Goal: Browse casually: Explore the website without a specific task or goal

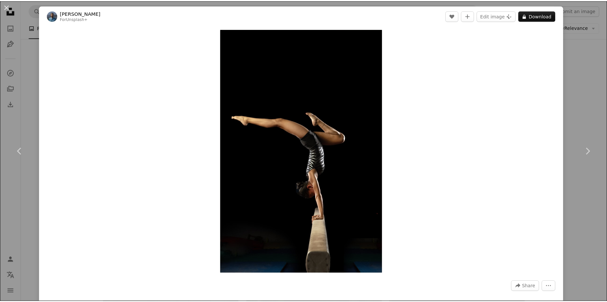
scroll to position [5923, 0]
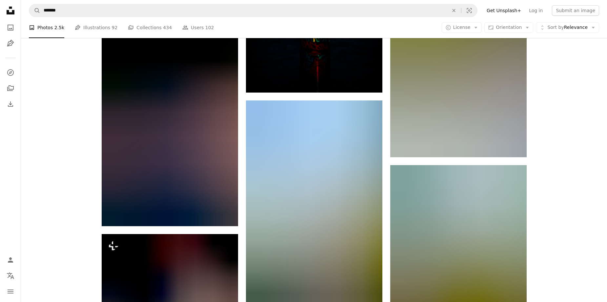
scroll to position [12349, 0]
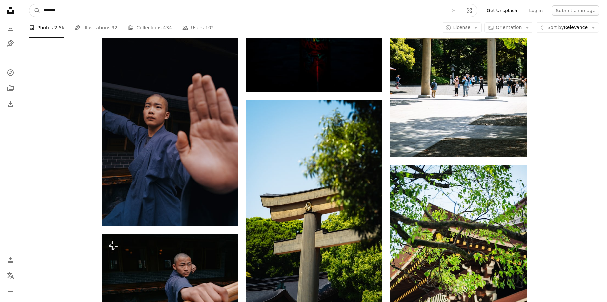
click at [176, 15] on input "*******" at bounding box center [243, 10] width 406 height 12
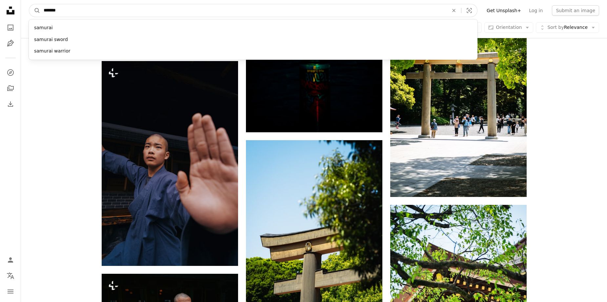
scroll to position [12246, 0]
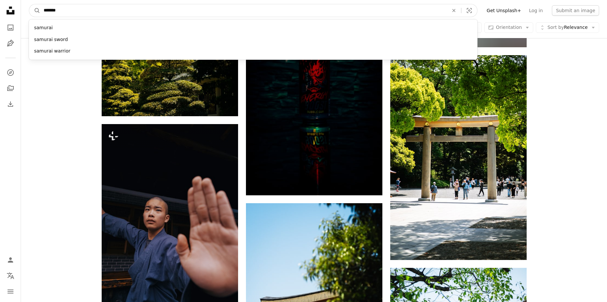
drag, startPoint x: 176, startPoint y: 15, endPoint x: 50, endPoint y: -4, distance: 128.0
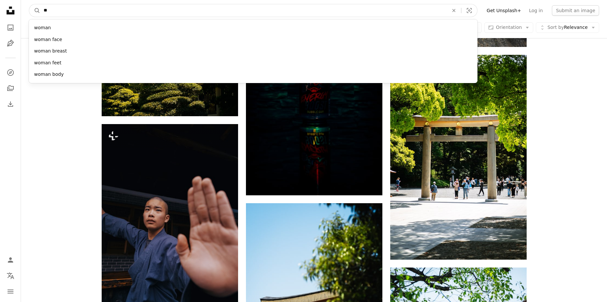
type input "*"
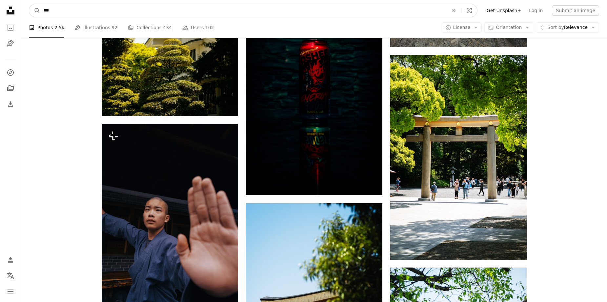
type input "***"
click at [29, 4] on button "A magnifying glass" at bounding box center [34, 10] width 11 height 12
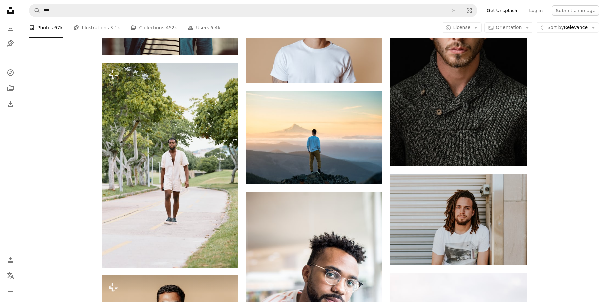
scroll to position [1705, 0]
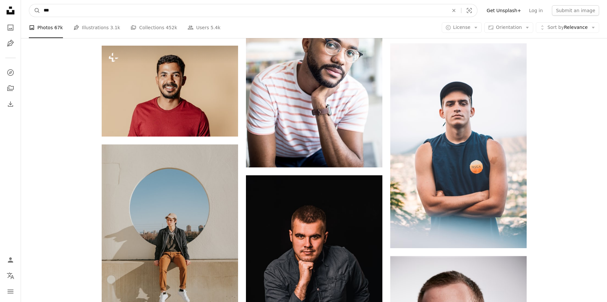
drag, startPoint x: 61, startPoint y: 10, endPoint x: 7, endPoint y: 12, distance: 54.1
click at [9, 12] on div "Unsplash logo Unsplash Home A photo Pen Tool A compass A stack of folders Downl…" at bounding box center [303, 168] width 607 height 3746
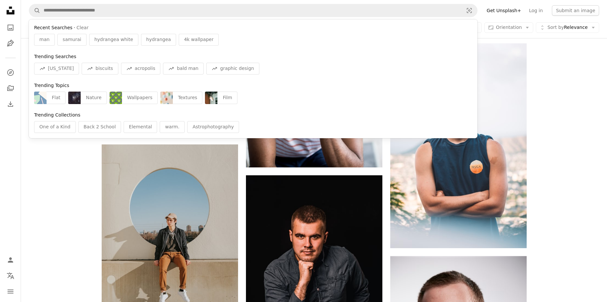
click at [5, 10] on icon "Unsplash logo Unsplash Home" at bounding box center [10, 10] width 13 height 13
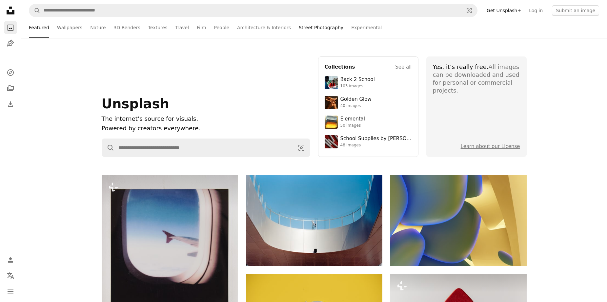
click at [306, 27] on link "Street Photography" at bounding box center [321, 27] width 45 height 21
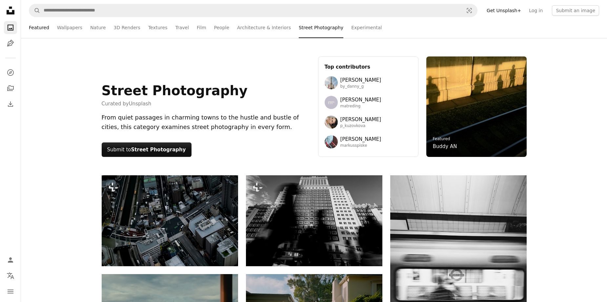
click at [42, 26] on link "Featured" at bounding box center [39, 27] width 20 height 21
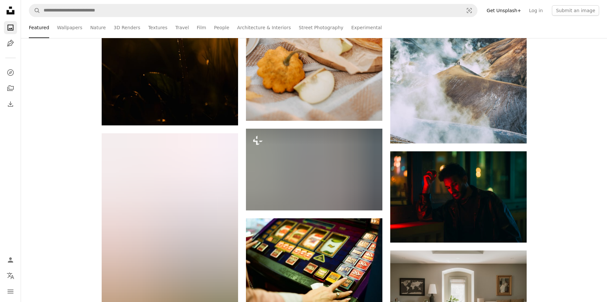
scroll to position [11114, 0]
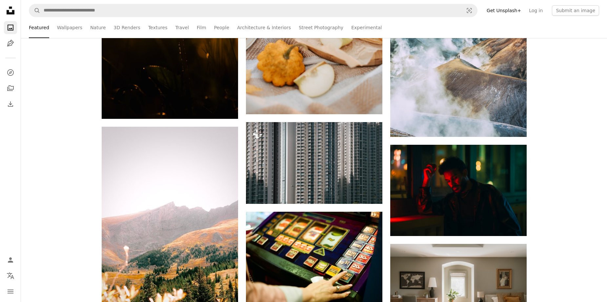
drag, startPoint x: 580, startPoint y: 113, endPoint x: 565, endPoint y: 69, distance: 46.3
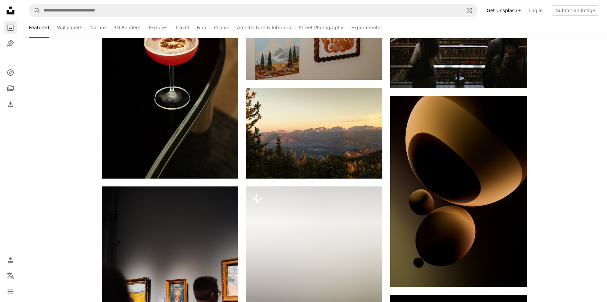
scroll to position [13081, 0]
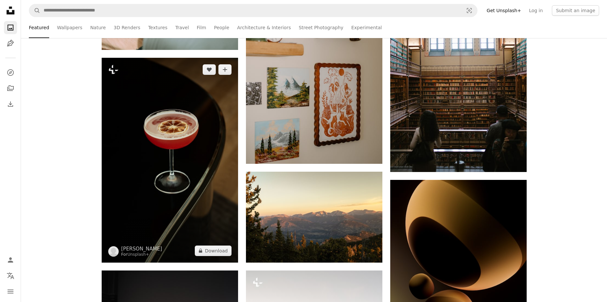
click at [179, 120] on img at bounding box center [170, 160] width 136 height 205
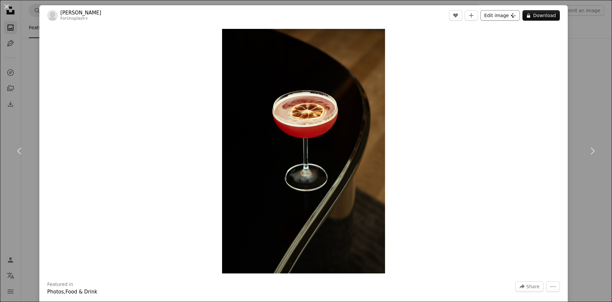
click at [499, 14] on button "Edit image Plus sign for Unsplash+" at bounding box center [499, 15] width 39 height 10
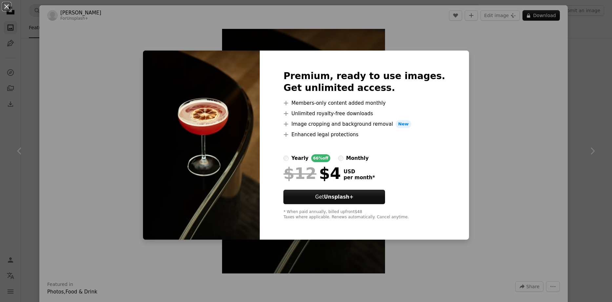
click at [482, 89] on div "An X shape Premium, ready to use images. Get unlimited access. A plus sign Memb…" at bounding box center [306, 151] width 612 height 302
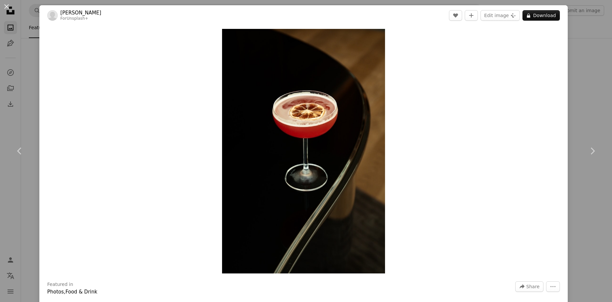
drag, startPoint x: 599, startPoint y: 75, endPoint x: 594, endPoint y: 74, distance: 5.5
click at [600, 75] on div "An X shape Chevron left Chevron right [PERSON_NAME] For Unsplash+ A heart A plu…" at bounding box center [306, 151] width 612 height 302
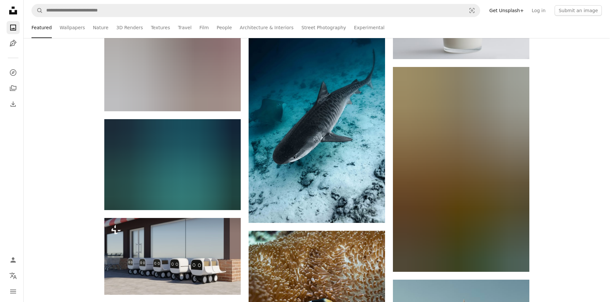
scroll to position [19965, 0]
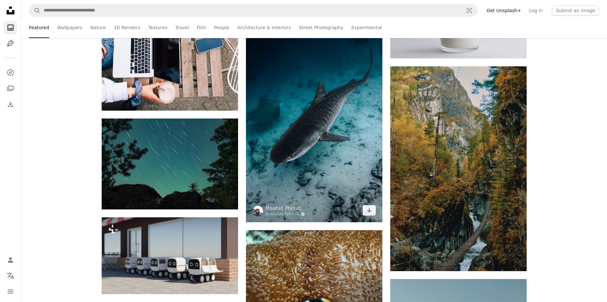
click at [313, 120] on img at bounding box center [314, 119] width 136 height 205
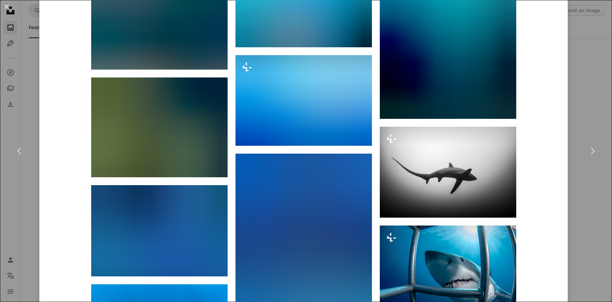
scroll to position [3077, 0]
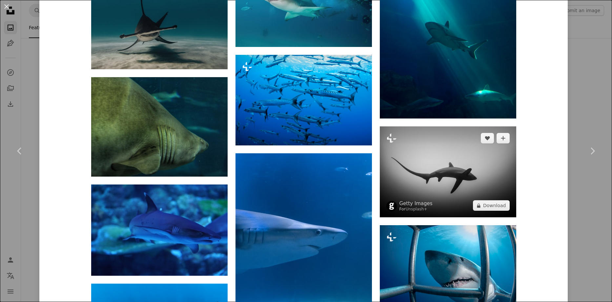
click at [479, 164] on img at bounding box center [448, 171] width 136 height 91
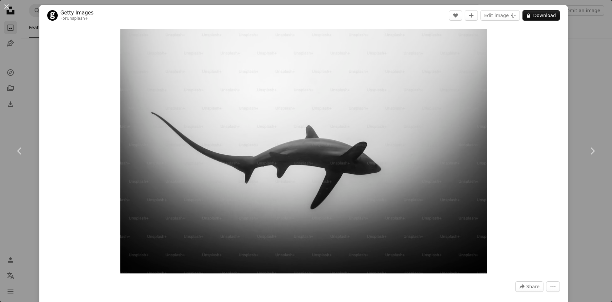
click at [575, 70] on div "An X shape Chevron left Chevron right Getty Images For Unsplash+ A heart A plus…" at bounding box center [306, 151] width 612 height 302
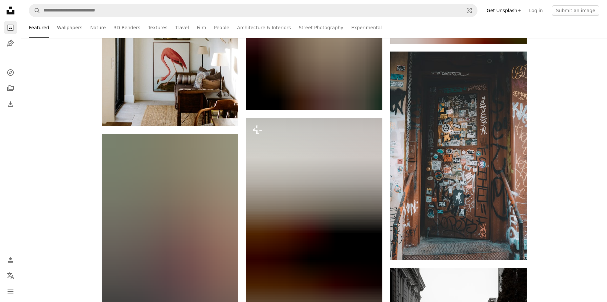
scroll to position [29833, 0]
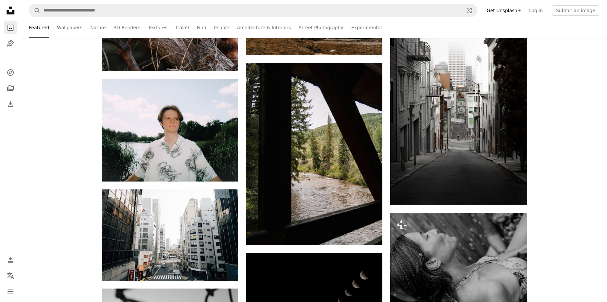
click at [8, 14] on icon at bounding box center [11, 11] width 8 height 8
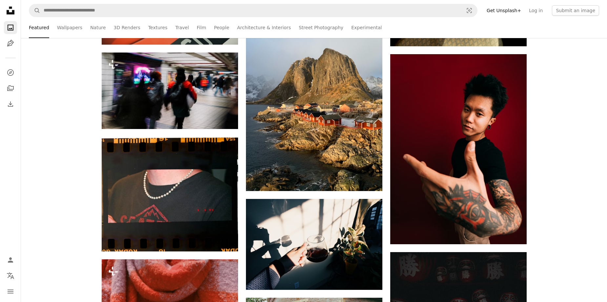
scroll to position [0, 0]
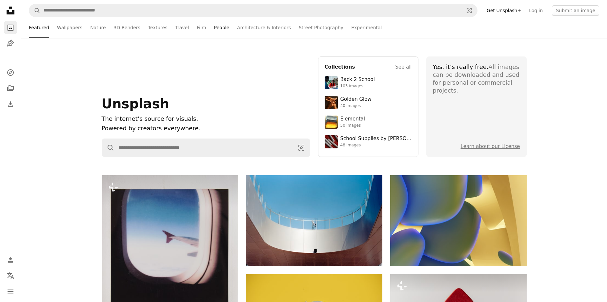
click at [214, 30] on link "People" at bounding box center [221, 27] width 15 height 21
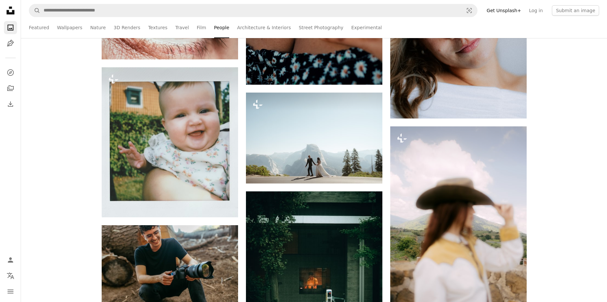
scroll to position [3213, 0]
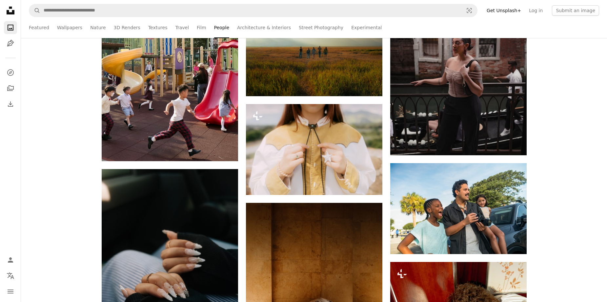
scroll to position [5901, 0]
